Goal: Information Seeking & Learning: Learn about a topic

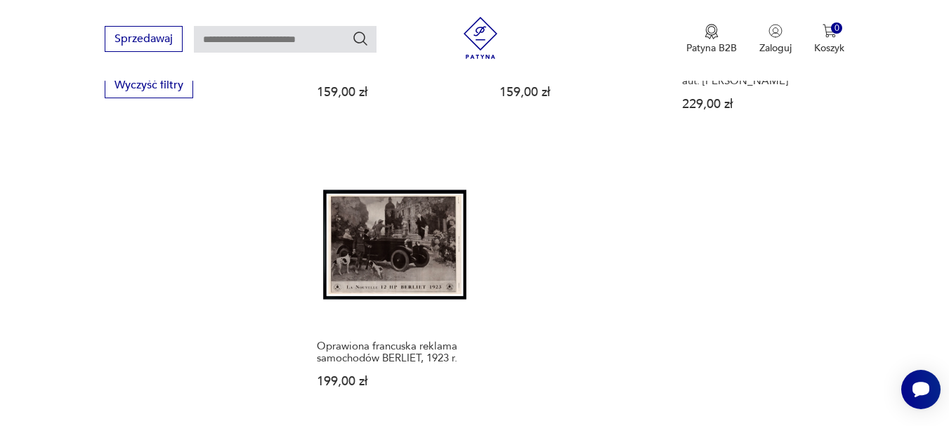
scroll to position [1986, 0]
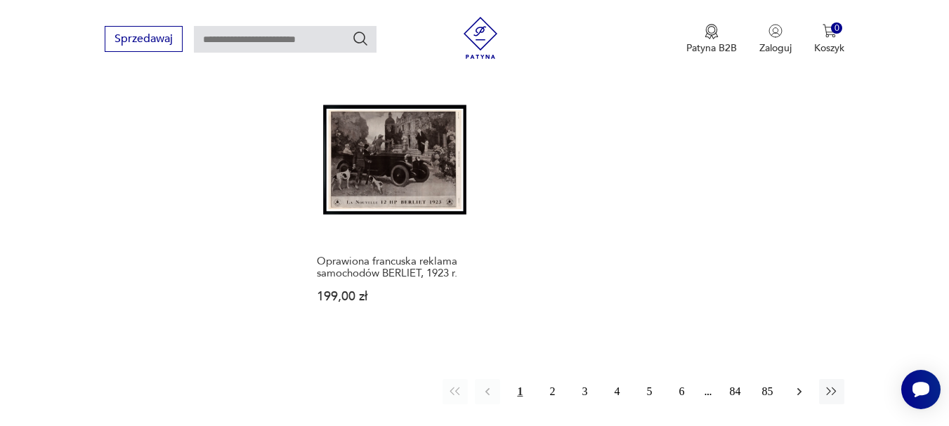
click at [796, 385] on icon "button" at bounding box center [799, 392] width 14 height 14
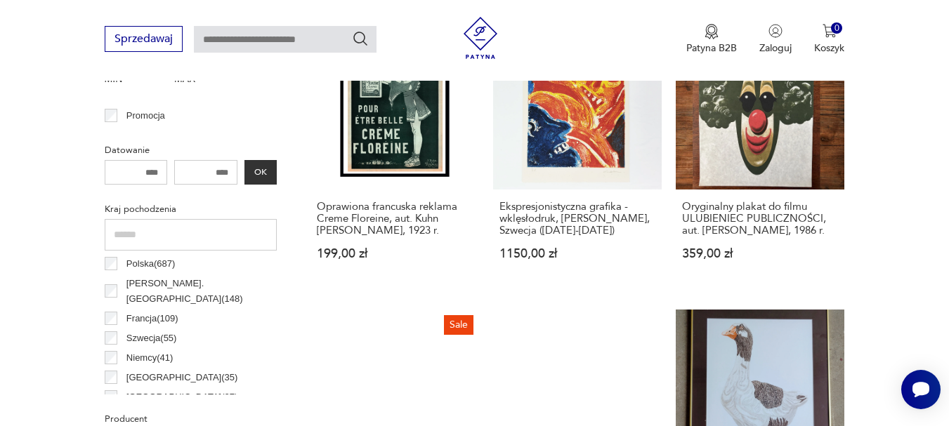
scroll to position [682, 0]
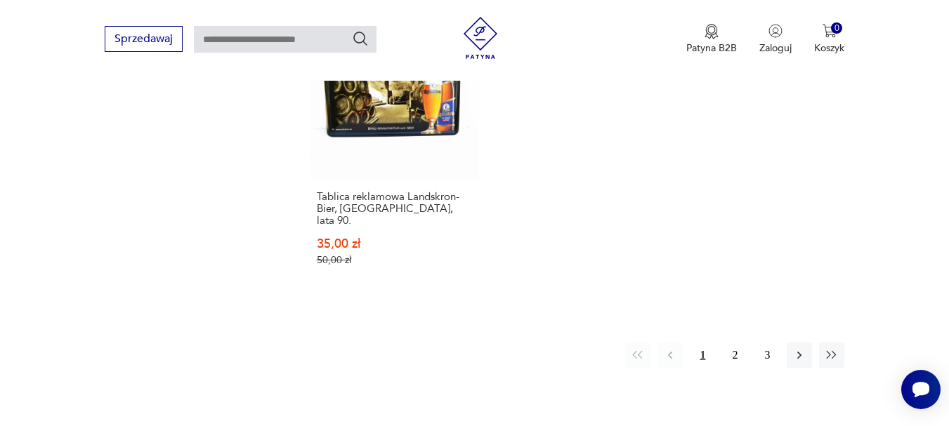
scroll to position [2226, 0]
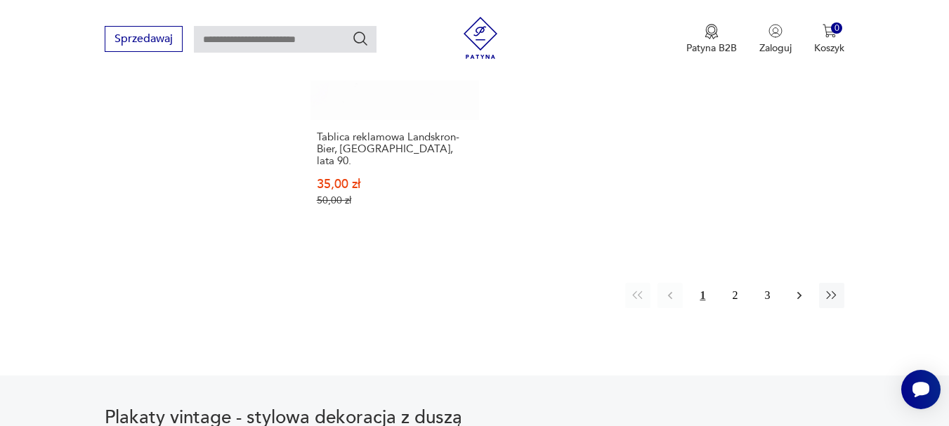
click at [797, 289] on icon "button" at bounding box center [799, 296] width 14 height 14
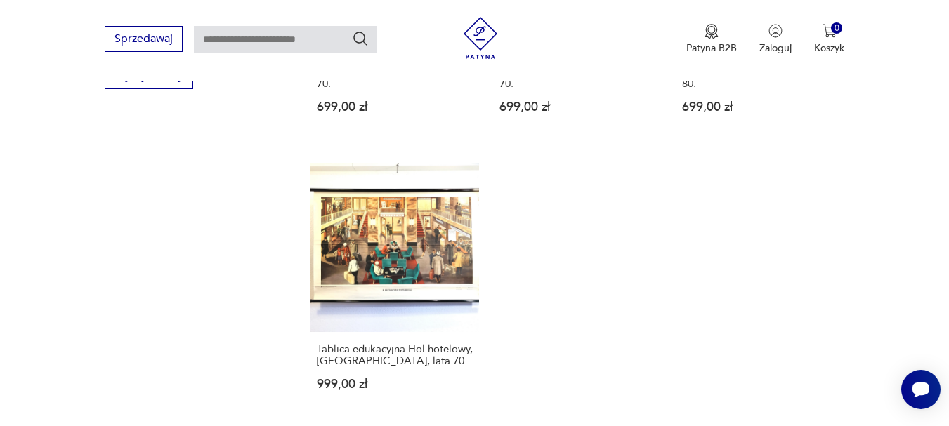
scroll to position [2016, 0]
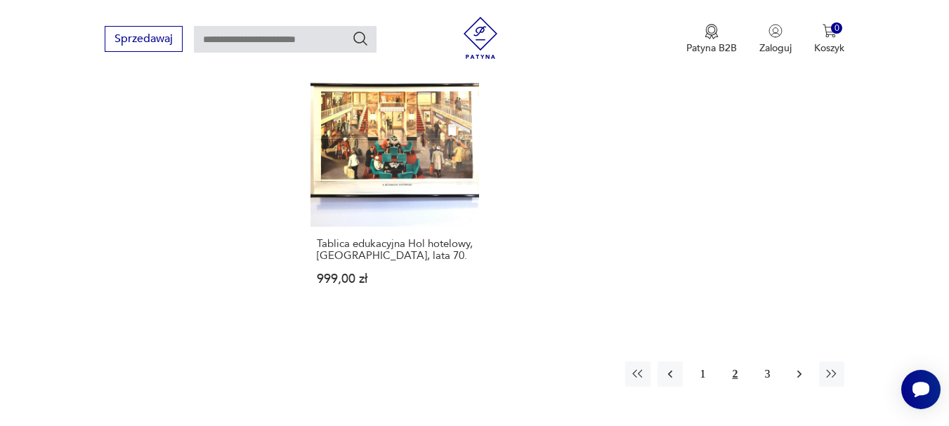
click at [799, 370] on icon "button" at bounding box center [799, 374] width 4 height 8
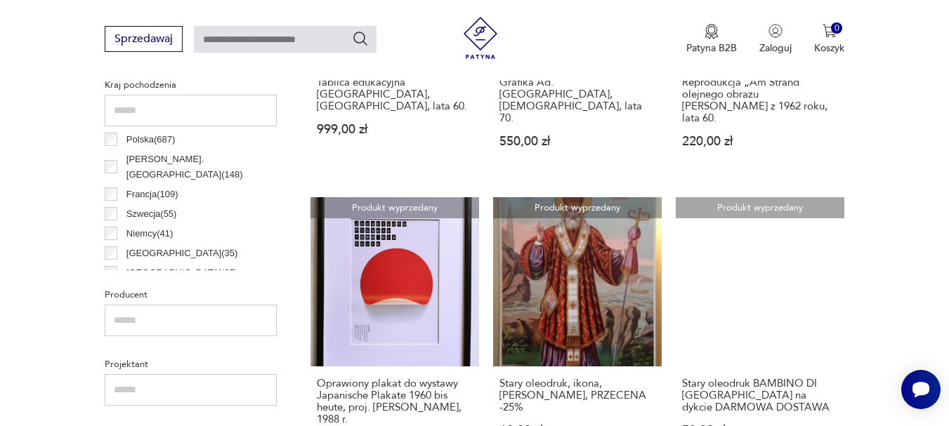
scroll to position [752, 0]
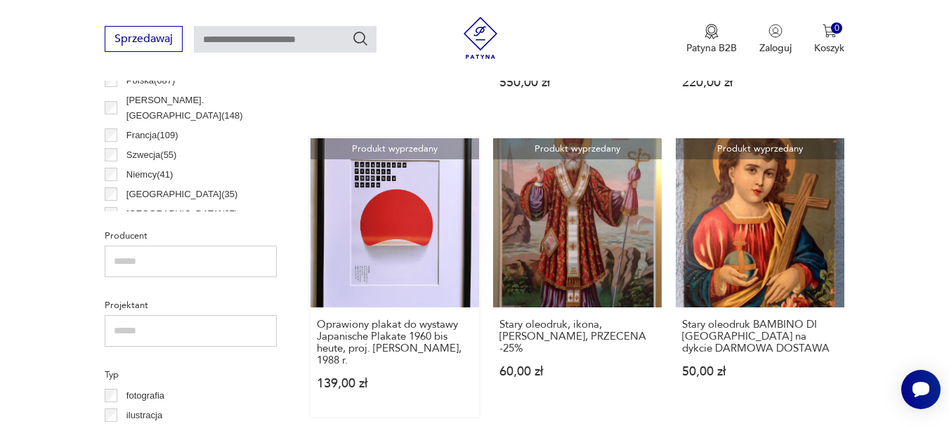
click at [411, 232] on link "Produkt wyprzedany Oprawiony plakat do wystawy Japanische Plakate 1960 bis heut…" at bounding box center [394, 277] width 168 height 278
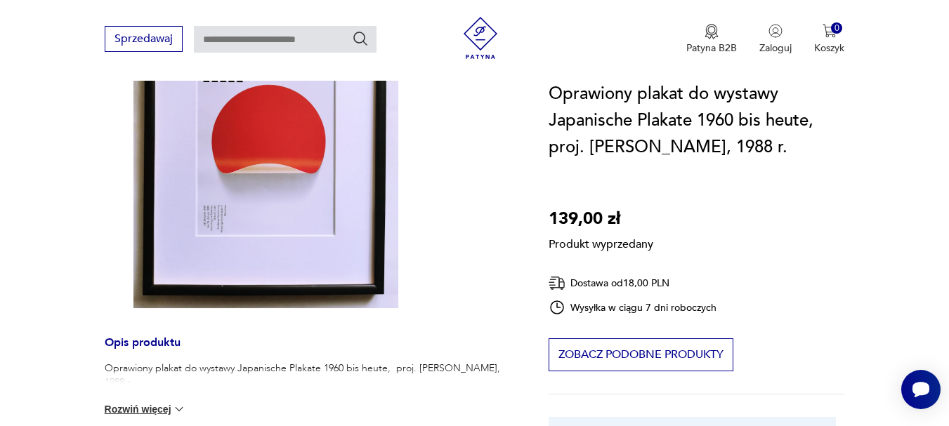
scroll to position [281, 0]
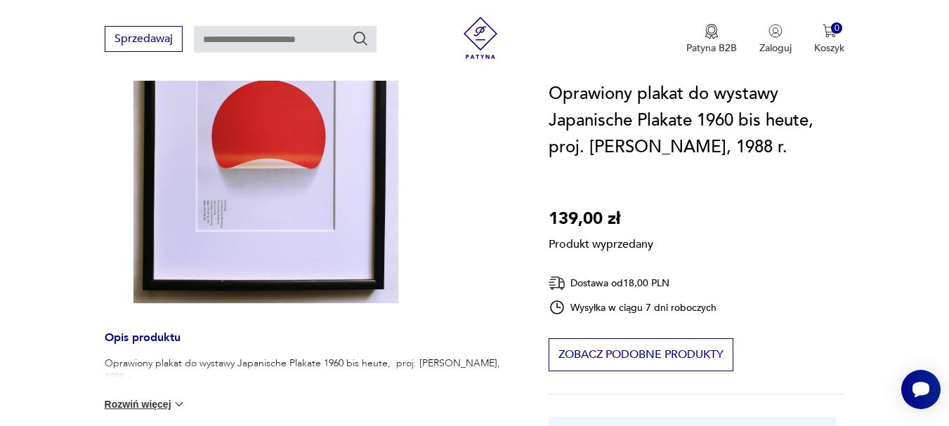
click at [282, 185] on div "Produkt wyprzedany Opis produktu Oprawiony plakat do wystawy Japanische Plakate…" at bounding box center [310, 341] width 410 height 758
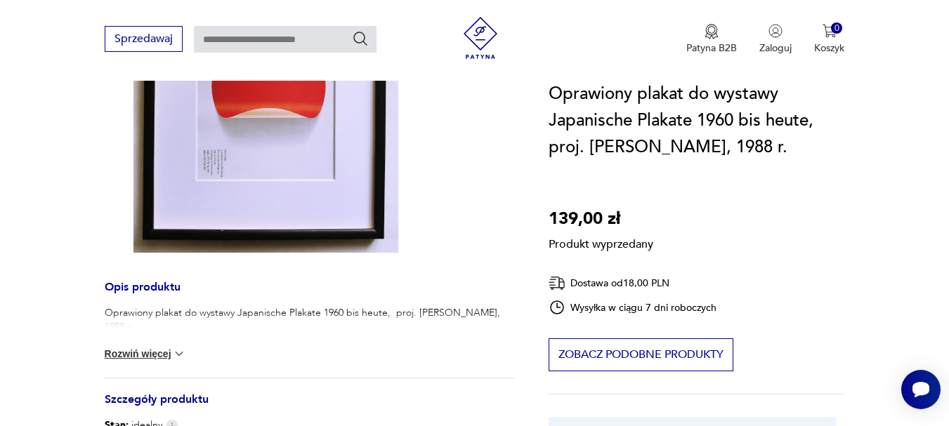
scroll to position [351, 0]
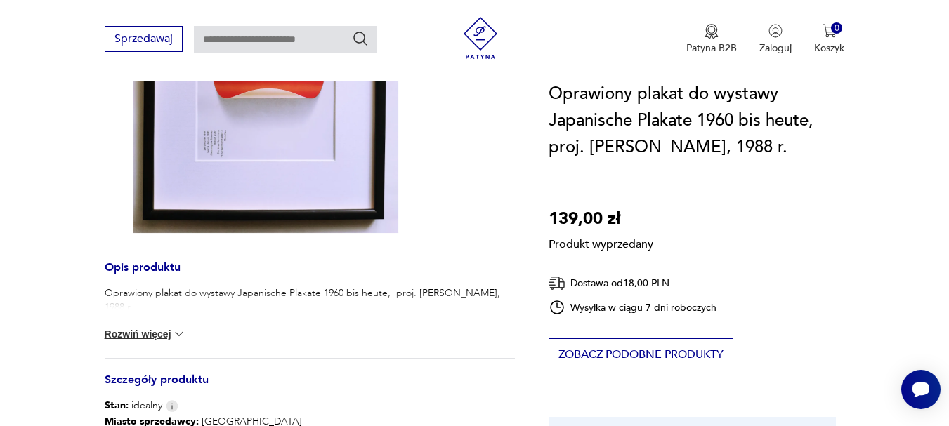
click at [159, 327] on button "Rozwiń więcej" at bounding box center [145, 334] width 81 height 14
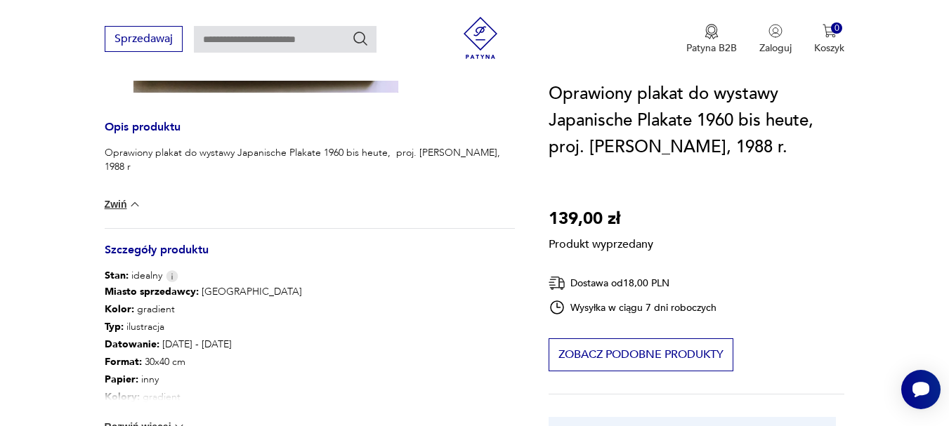
scroll to position [562, 0]
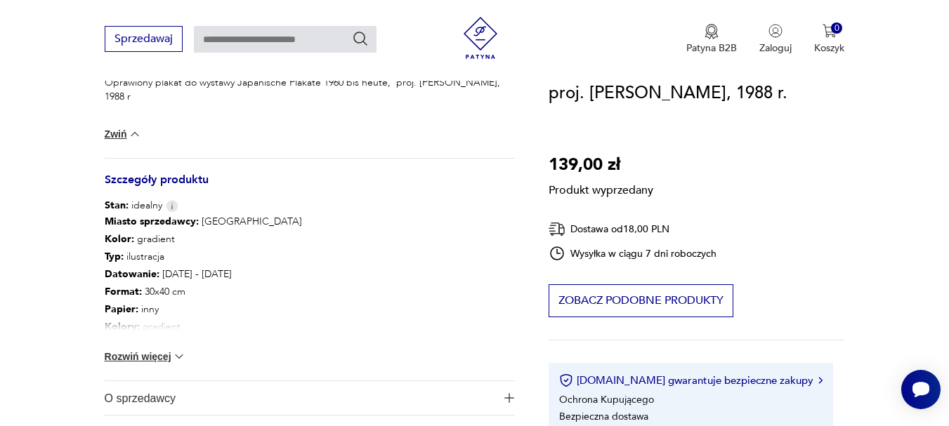
click at [143, 350] on button "Rozwiń więcej" at bounding box center [145, 357] width 81 height 14
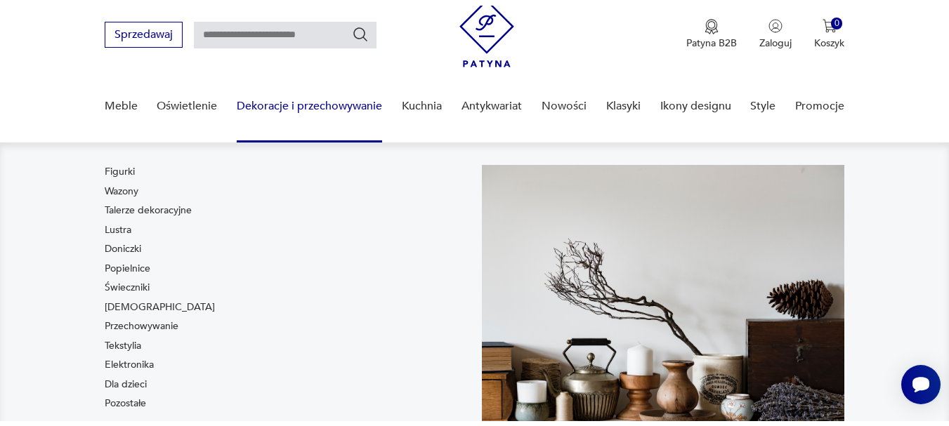
scroll to position [70, 0]
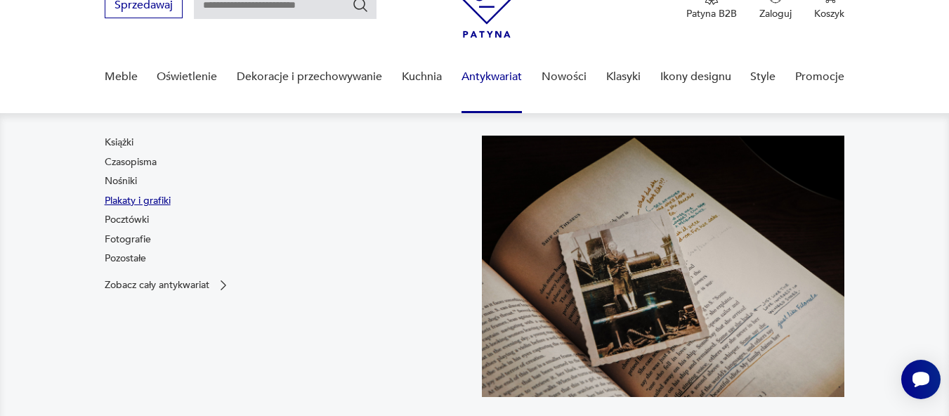
click at [159, 201] on link "Plakaty i grafiki" at bounding box center [138, 201] width 66 height 14
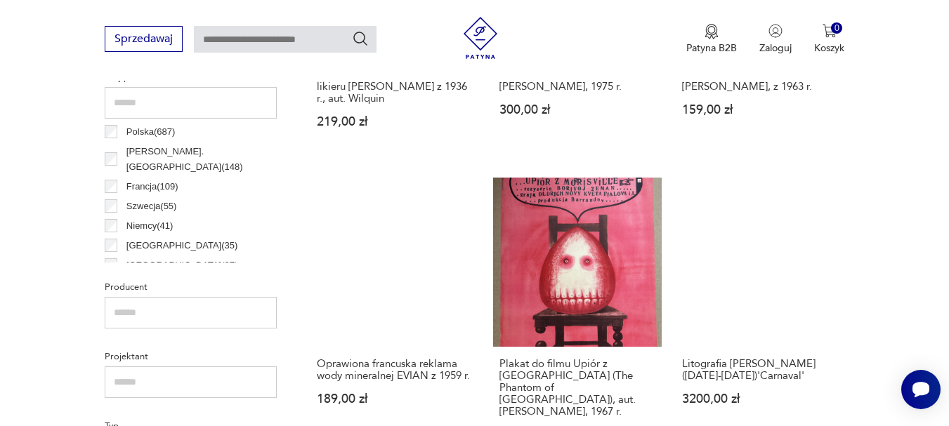
scroll to position [701, 0]
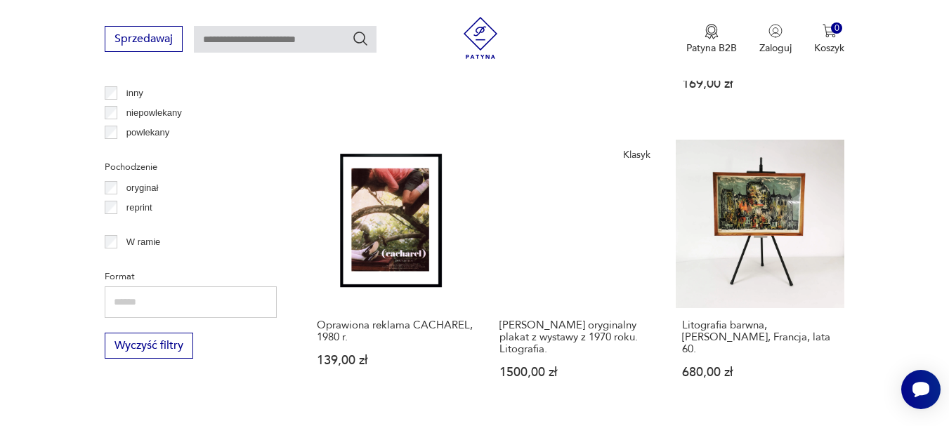
scroll to position [1665, 0]
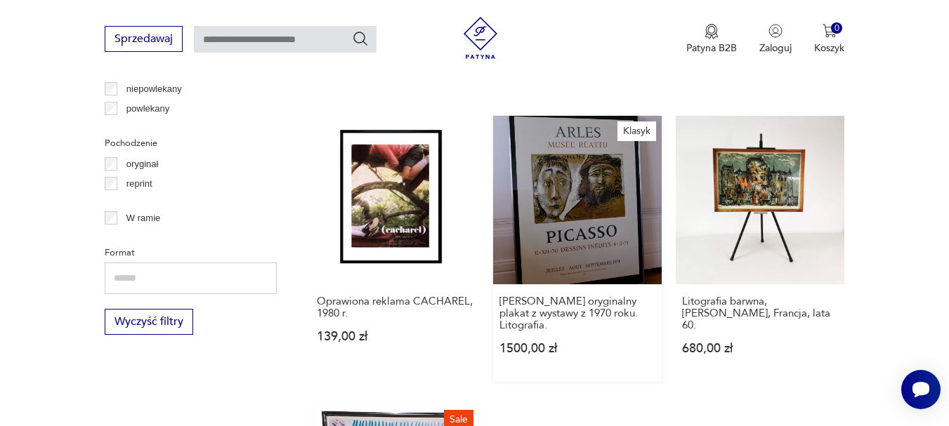
click at [606, 216] on link "Klasyk [PERSON_NAME] oryginalny plakat z wystawy z 1970 roku. Litografia. 1500,…" at bounding box center [577, 249] width 168 height 266
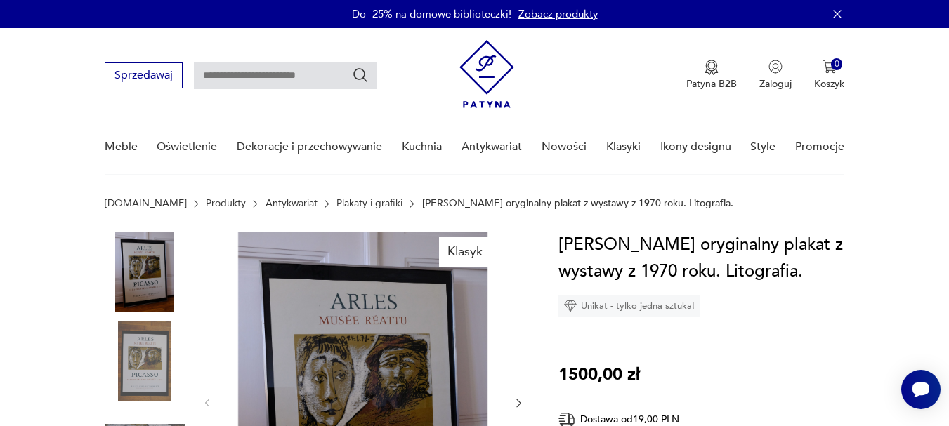
scroll to position [140, 0]
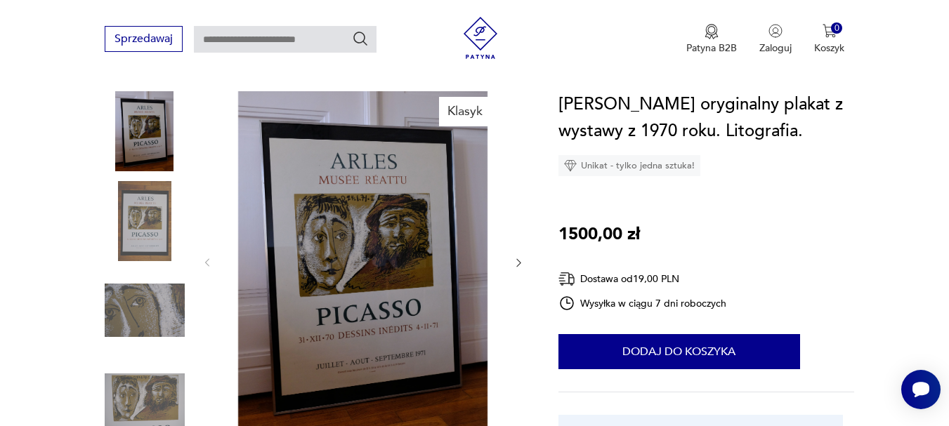
click at [518, 261] on icon "button" at bounding box center [519, 263] width 12 height 12
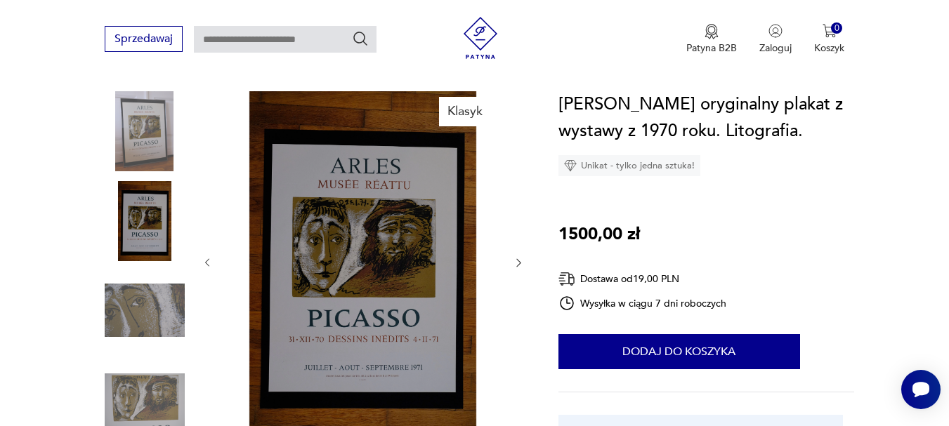
click at [518, 261] on icon "button" at bounding box center [519, 263] width 12 height 12
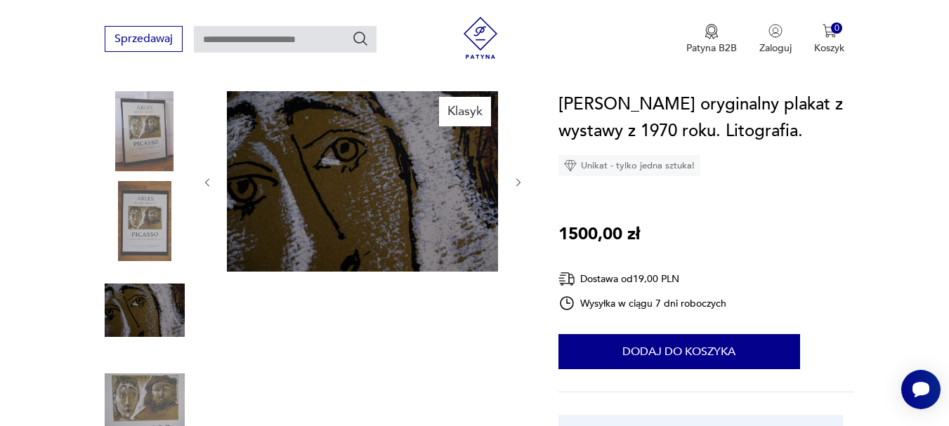
click at [518, 261] on div at bounding box center [362, 182] width 323 height 183
click at [519, 183] on icon "button" at bounding box center [519, 183] width 12 height 12
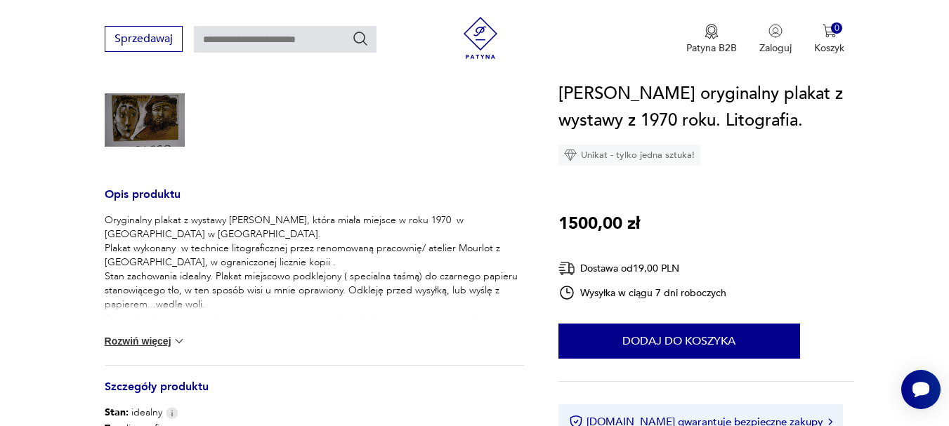
scroll to position [421, 0]
click at [148, 340] on button "Rozwiń więcej" at bounding box center [145, 340] width 81 height 14
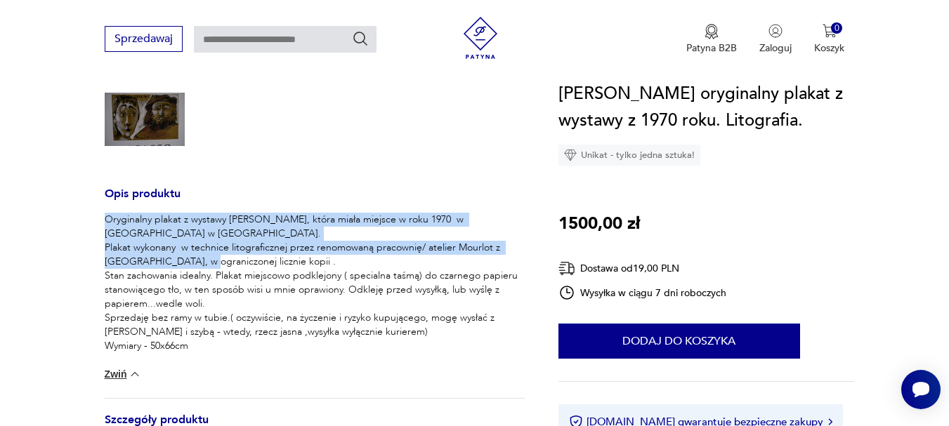
drag, startPoint x: 105, startPoint y: 216, endPoint x: 307, endPoint y: 265, distance: 208.1
click at [307, 265] on p "Oryginalny plakat z wystawy [PERSON_NAME], która miała miejsce w roku 1970 w [G…" at bounding box center [315, 283] width 420 height 140
copy p "Oryginalny plakat z wystawy [PERSON_NAME], która miała miejsce w roku 1970 w [G…"
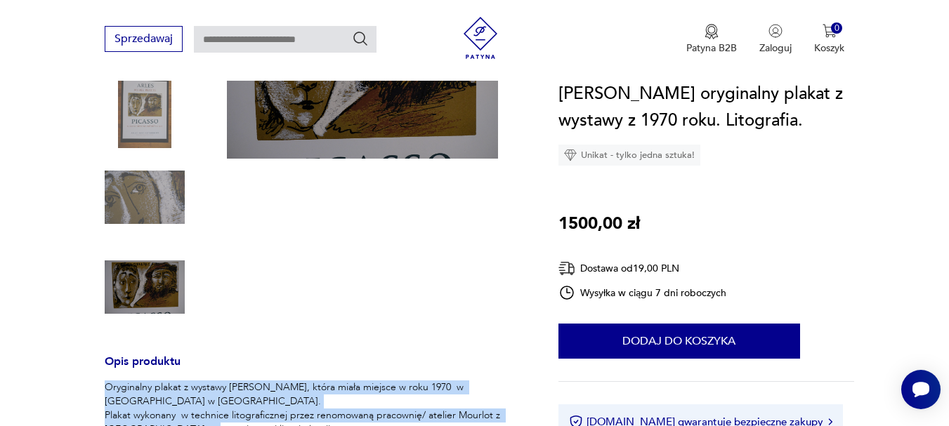
scroll to position [140, 0]
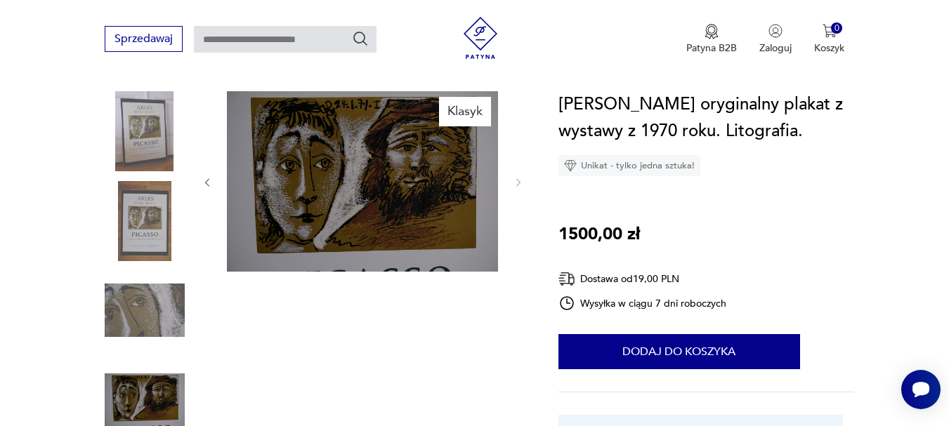
click at [150, 133] on img at bounding box center [145, 131] width 80 height 80
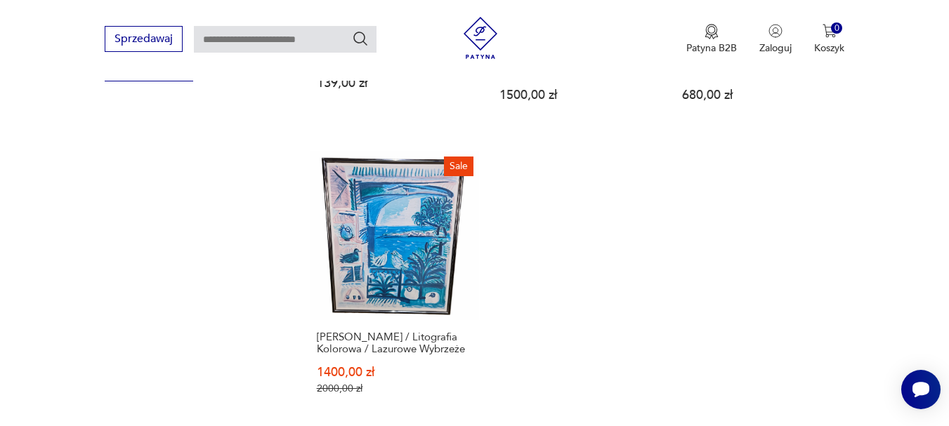
scroll to position [2005, 0]
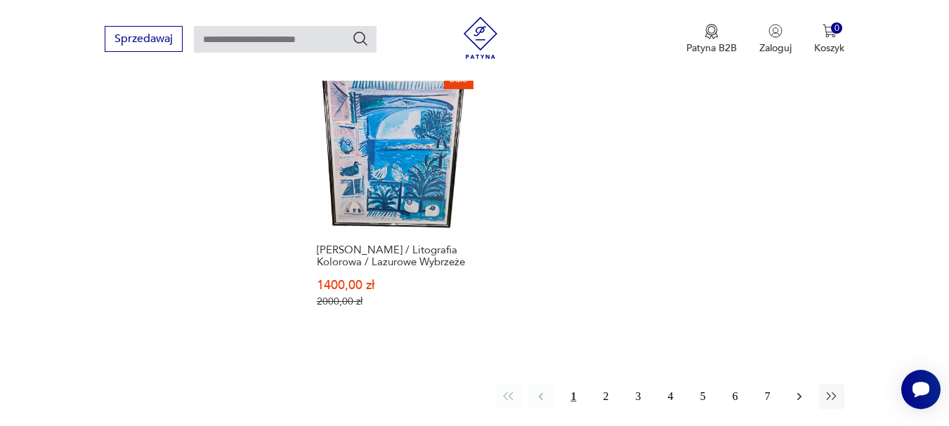
click at [798, 392] on icon "button" at bounding box center [799, 396] width 4 height 8
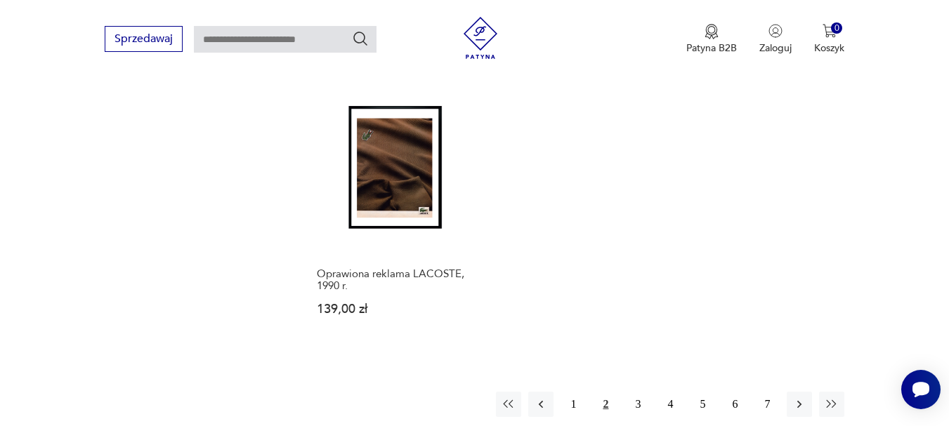
scroll to position [2156, 0]
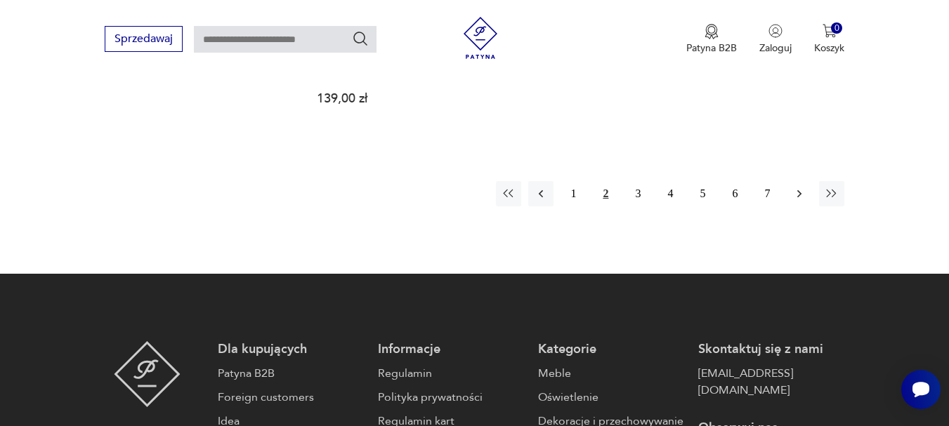
click at [798, 190] on icon "button" at bounding box center [799, 194] width 4 height 8
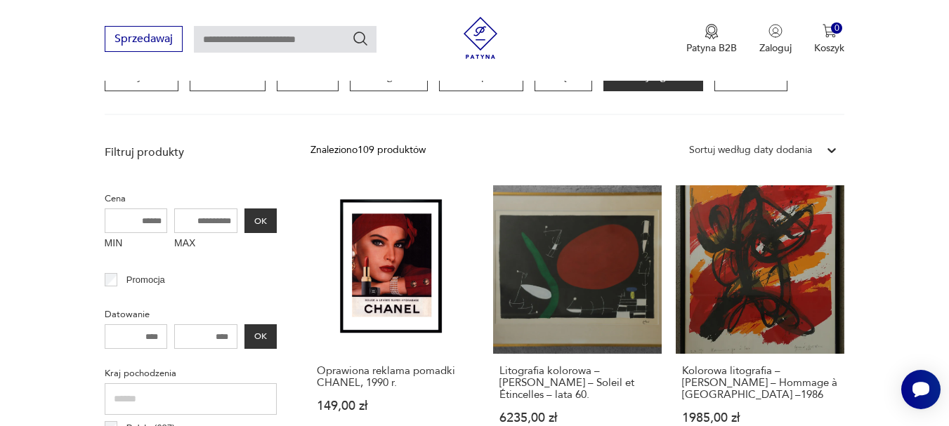
scroll to position [471, 0]
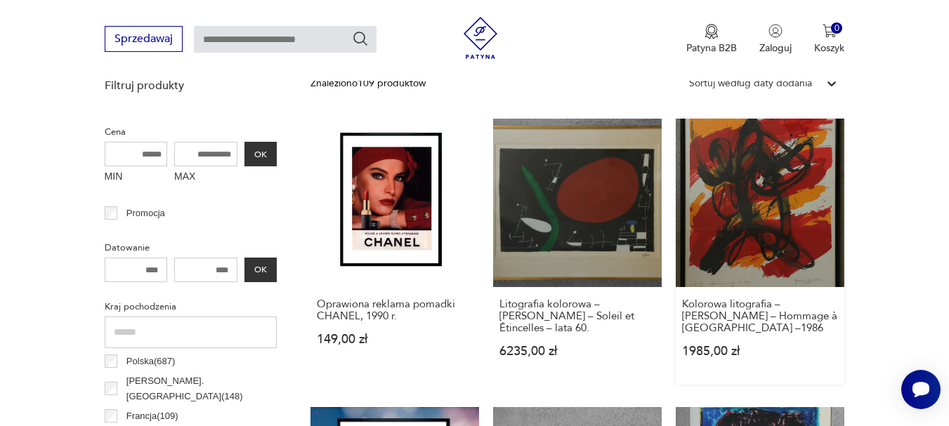
click at [767, 199] on link "Kolorowa litografia – [PERSON_NAME] – Hommage à [GEOGRAPHIC_DATA] –1986 1985,00…" at bounding box center [759, 252] width 168 height 266
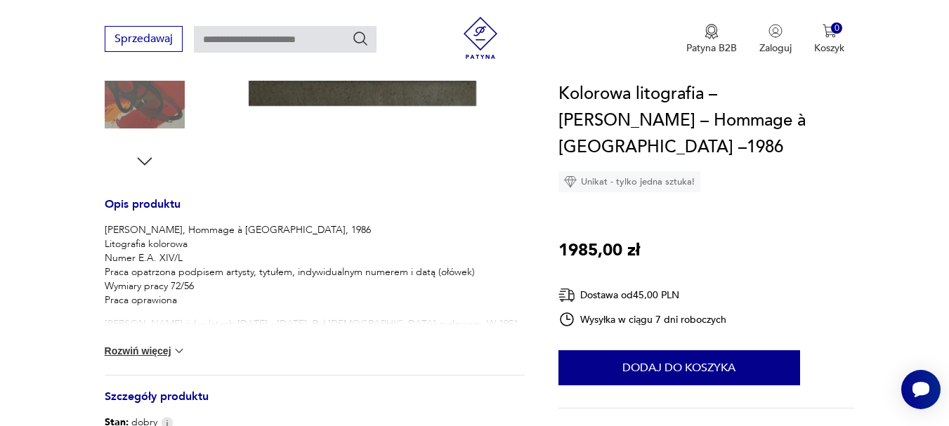
scroll to position [491, 0]
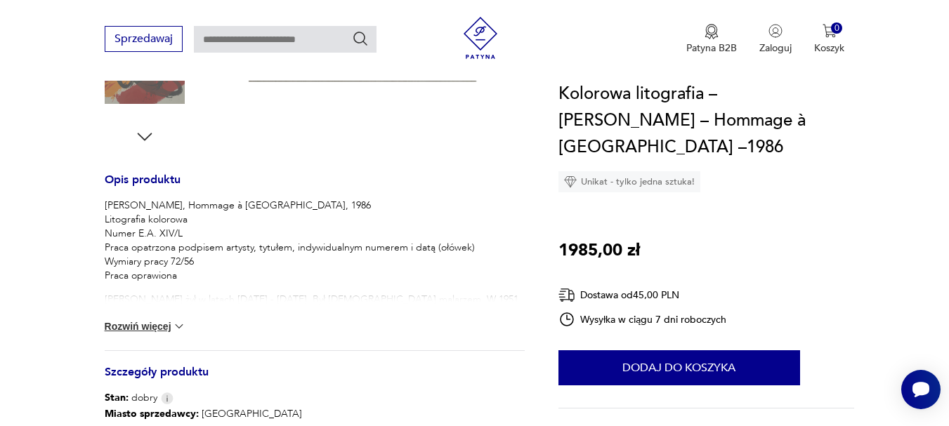
click at [139, 324] on button "Rozwiń więcej" at bounding box center [145, 326] width 81 height 14
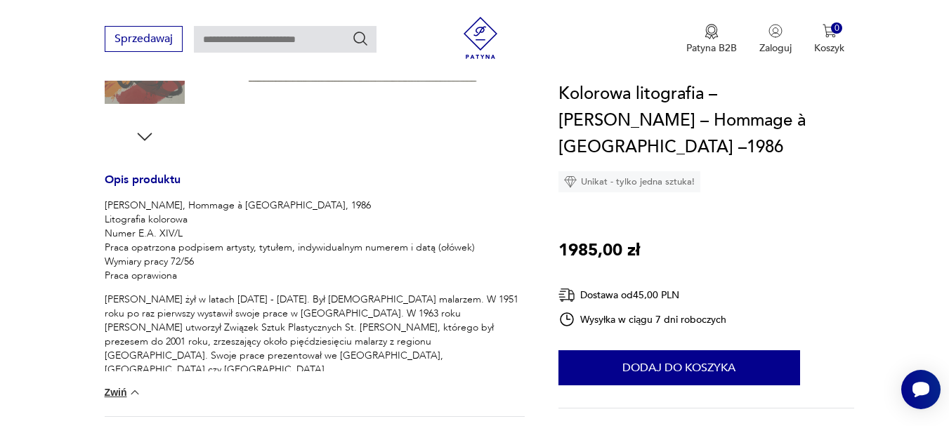
scroll to position [140, 0]
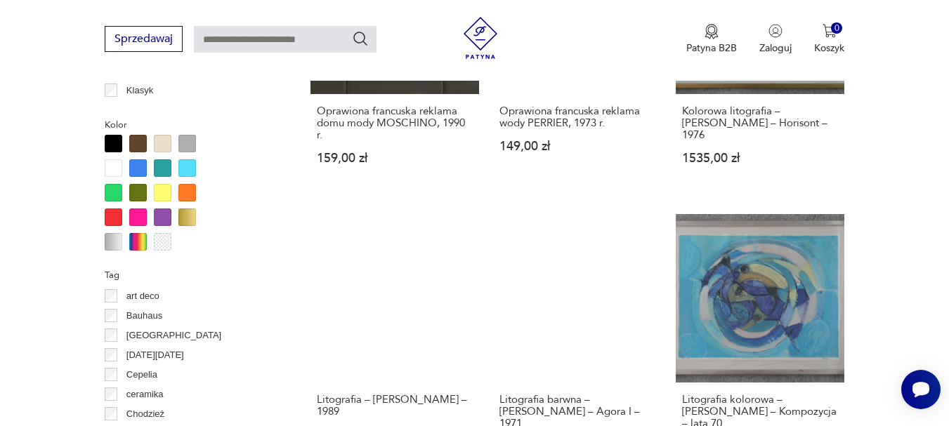
scroll to position [1312, 0]
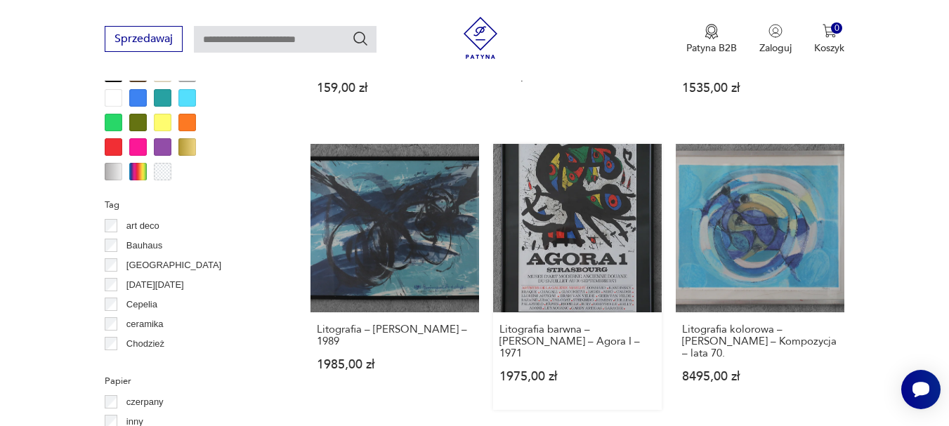
click at [597, 241] on link "Litografia barwna – [PERSON_NAME] – Agora I – 1971 1975,00 zł" at bounding box center [577, 277] width 168 height 266
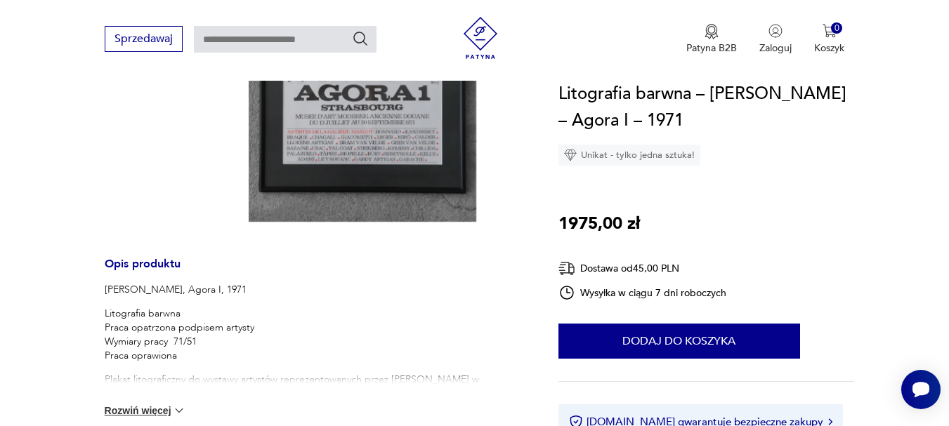
scroll to position [421, 0]
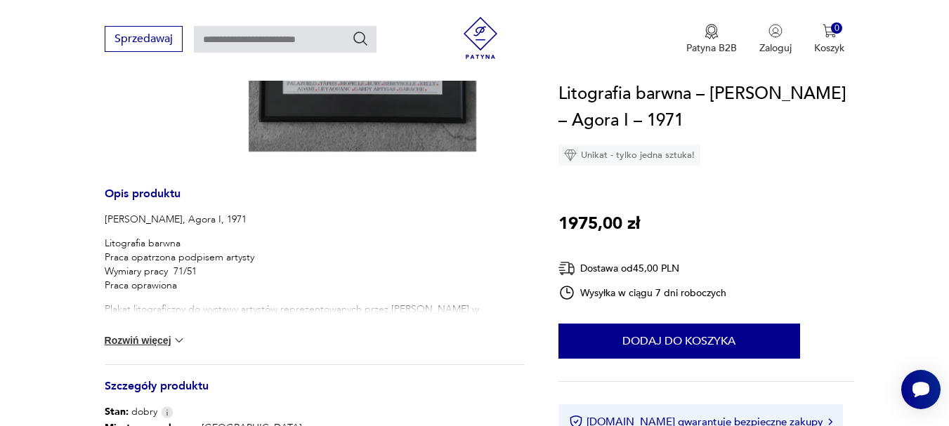
click at [130, 337] on button "Rozwiń więcej" at bounding box center [145, 340] width 81 height 14
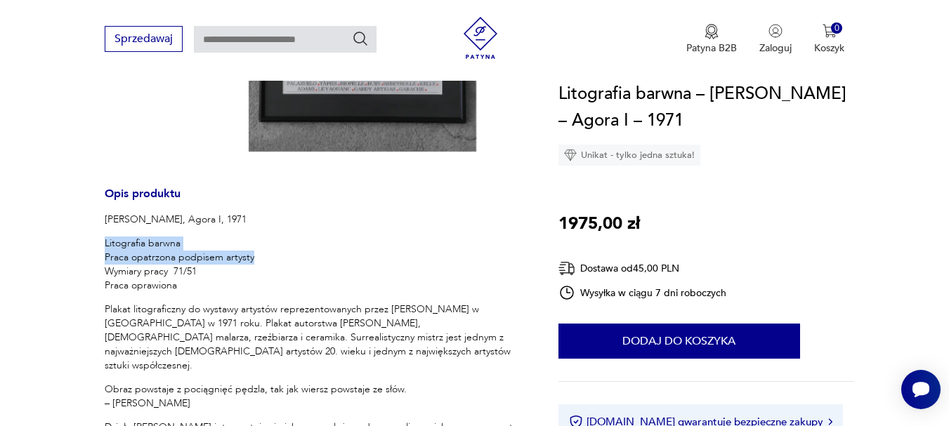
drag, startPoint x: 102, startPoint y: 239, endPoint x: 265, endPoint y: 256, distance: 164.5
copy p "Litografia barwna Praca opatrzona podpisem artysty"
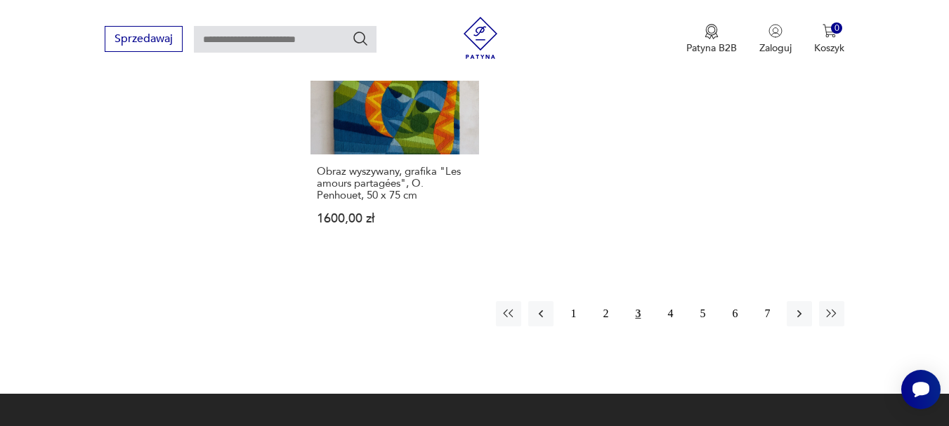
scroll to position [2073, 0]
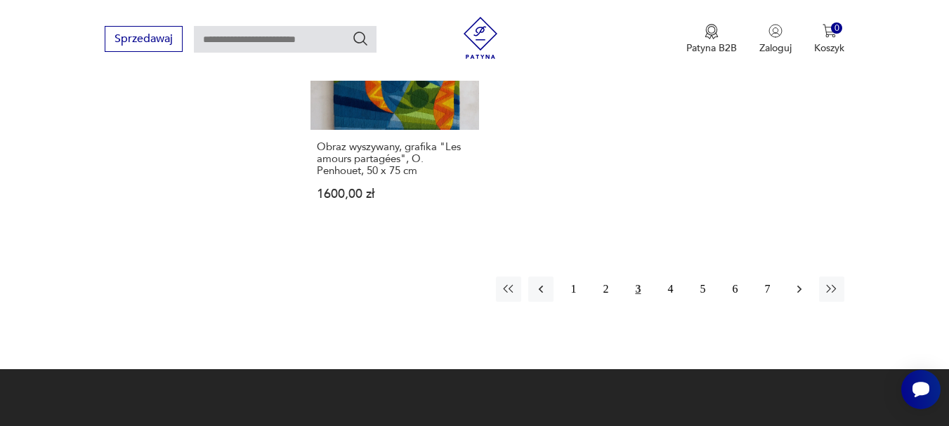
click at [795, 282] on icon "button" at bounding box center [799, 289] width 14 height 14
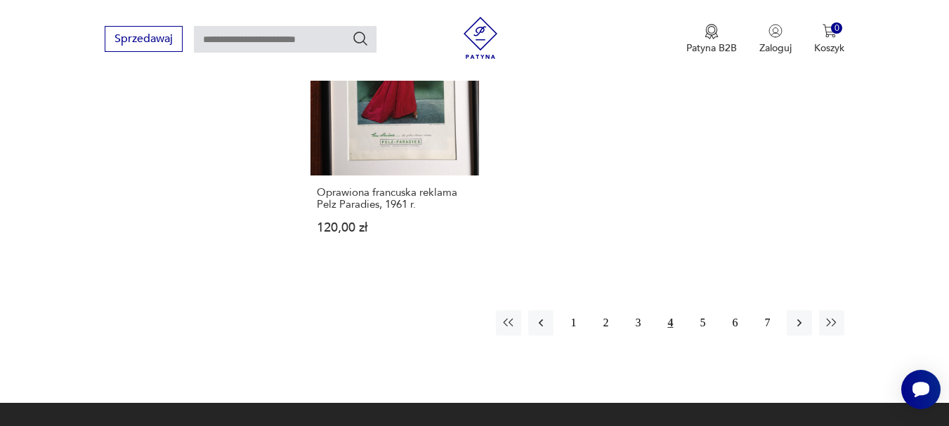
scroll to position [2016, 0]
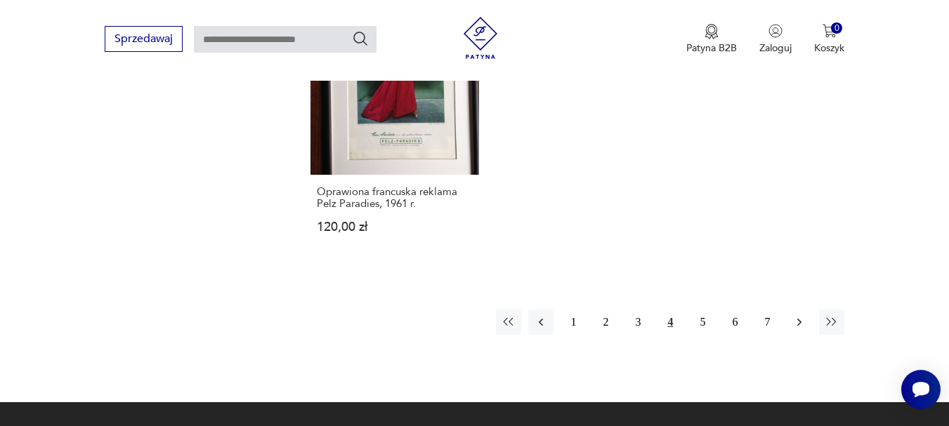
click at [798, 315] on icon "button" at bounding box center [799, 322] width 14 height 14
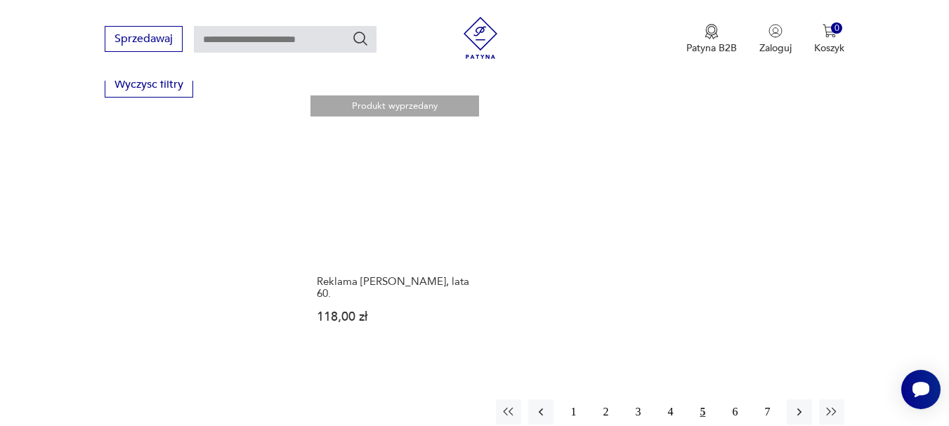
scroll to position [2016, 0]
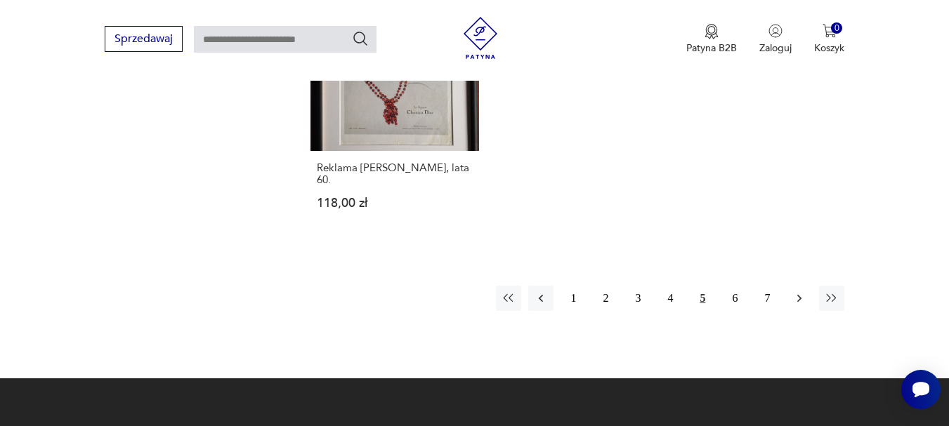
click at [805, 291] on icon "button" at bounding box center [799, 298] width 14 height 14
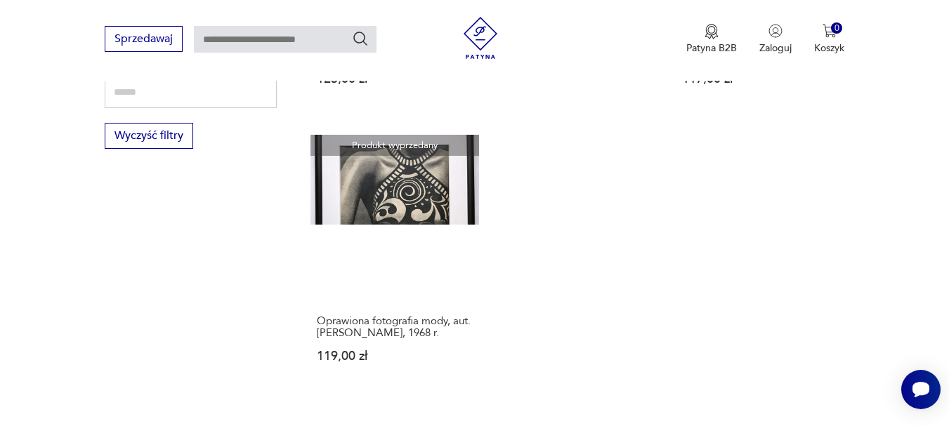
scroll to position [1875, 0]
